Goal: Task Accomplishment & Management: Complete application form

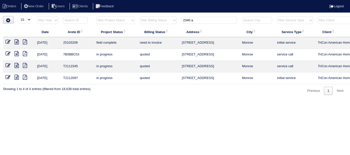
select select "15"
drag, startPoint x: 196, startPoint y: 21, endPoint x: 127, endPoint y: 5, distance: 70.9
click at [140, 16] on body "Orders New Order Users Clients Feedback Logout Orders New Order Users Clients M…" at bounding box center [175, 55] width 350 height 79
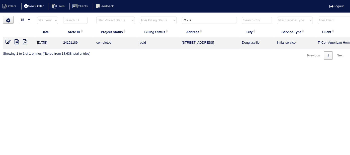
type input "717 s"
click at [43, 5] on li "New Order" at bounding box center [34, 6] width 27 height 7
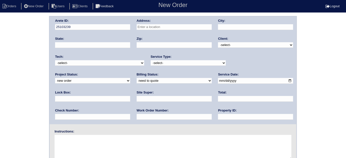
click at [187, 23] on div "Address:" at bounding box center [174, 26] width 75 height 14
type input "[STREET_ADDRESS]"
type input "[GEOGRAPHIC_DATA]"
type input "GA"
type input "30813"
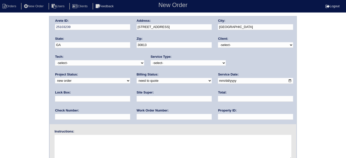
drag, startPoint x: 223, startPoint y: 43, endPoint x: 224, endPoint y: 47, distance: 3.3
click at [223, 45] on select "-select- TriCon American Homes American Homes 4 Rent First Key Homes Zillow The…" at bounding box center [255, 45] width 75 height 6
select select "1"
click at [218, 42] on select "-select- TriCon American Homes American Homes 4 Rent First Key Homes Zillow The…" at bounding box center [255, 45] width 75 height 6
click at [172, 63] on select "-select- initial service basic service maintenance call replacement scope servi…" at bounding box center [188, 63] width 75 height 6
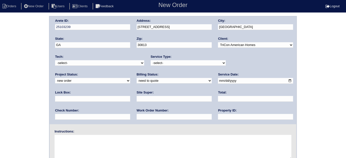
select select "initial service"
click at [151, 60] on select "-select- initial service basic service maintenance call replacement scope servi…" at bounding box center [188, 63] width 75 height 6
click at [130, 96] on input "text" at bounding box center [92, 99] width 75 height 6
type input "0824"
click at [218, 80] on input "date" at bounding box center [255, 81] width 75 height 6
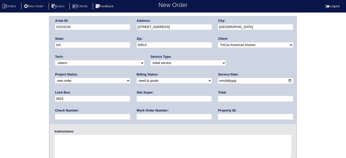
type input "[DATE]"
click at [218, 114] on input "text" at bounding box center [255, 117] width 75 height 6
type input "N/A"
click at [137, 96] on input "text" at bounding box center [174, 99] width 75 height 6
type input "y"
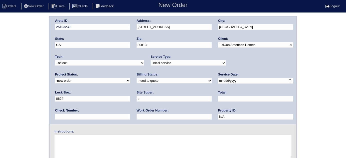
type input "[PERSON_NAME]"
click at [137, 115] on input "text" at bounding box center [174, 117] width 75 height 6
click at [137, 117] on input "text" at bounding box center [174, 117] width 75 height 6
type input "541208"
click at [113, 138] on textarea at bounding box center [173, 147] width 237 height 25
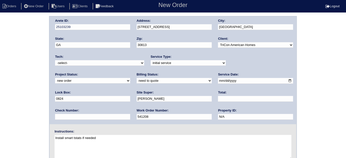
type textarea "Install smart tstats if needed"
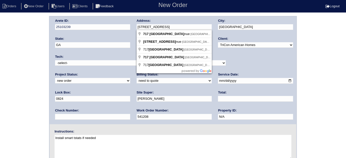
drag, startPoint x: 179, startPoint y: 27, endPoint x: 135, endPoint y: 26, distance: 44.1
click at [135, 26] on div "Arete ID: 25103239 Address: [STREET_ADDRESS] City: [GEOGRAPHIC_DATA] State: [GE…" at bounding box center [173, 71] width 247 height 108
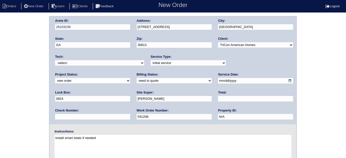
click at [26, 51] on div "Arete ID: 25103239 Address: [STREET_ADDRESS] City: [GEOGRAPHIC_DATA] State: [GE…" at bounding box center [173, 117] width 346 height 203
click at [31, 87] on div "Arete ID: 25103239 Address: [STREET_ADDRESS] City: [GEOGRAPHIC_DATA] State: [GE…" at bounding box center [173, 117] width 346 height 203
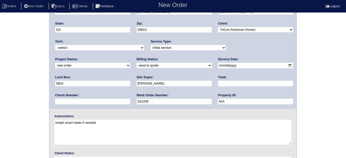
scroll to position [59, 0]
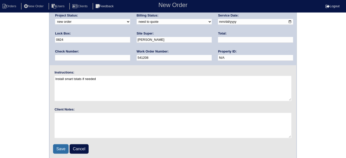
click at [58, 145] on input "Save" at bounding box center [61, 150] width 16 height 10
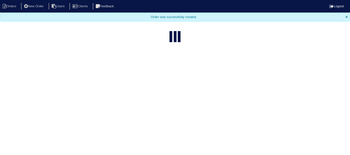
select select "15"
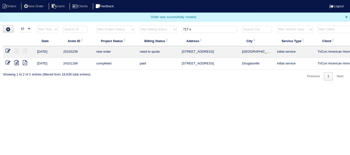
drag, startPoint x: 202, startPoint y: 31, endPoint x: 127, endPoint y: 6, distance: 79.3
click at [130, 9] on body "Orders New Order Users Clients Feedback Logout Orders New Order Users Clients M…" at bounding box center [175, 40] width 350 height 80
